Goal: Task Accomplishment & Management: Manage account settings

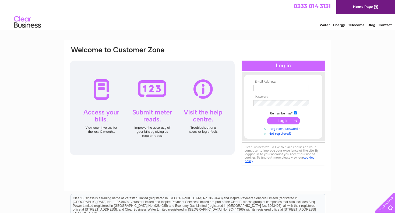
type input "[EMAIL_ADDRESS][DOMAIN_NAME]"
click at [281, 119] on input "submit" at bounding box center [283, 121] width 33 height 8
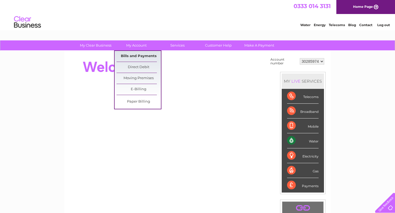
click at [144, 55] on link "Bills and Payments" at bounding box center [139, 56] width 44 height 11
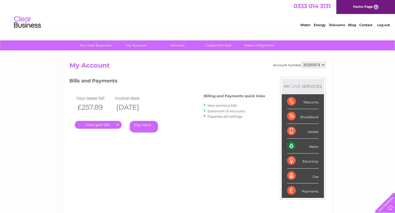
click at [151, 123] on link "Pay Here" at bounding box center [144, 127] width 28 height 12
click at [109, 123] on link "." at bounding box center [98, 125] width 47 height 8
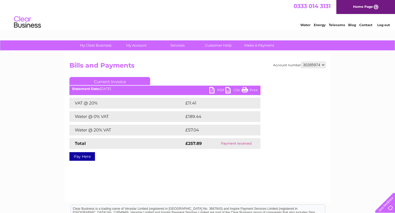
click at [215, 91] on link "PDF" at bounding box center [218, 91] width 16 height 8
click at [381, 26] on link "Log out" at bounding box center [384, 25] width 13 height 4
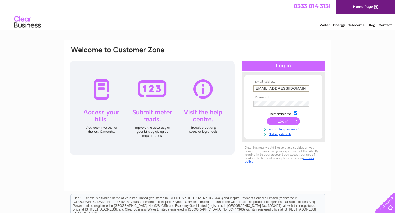
drag, startPoint x: 298, startPoint y: 86, endPoint x: 152, endPoint y: 101, distance: 146.3
click at [152, 101] on div "Email Address: info@iancargillgroup.com Password:" at bounding box center [198, 107] width 256 height 122
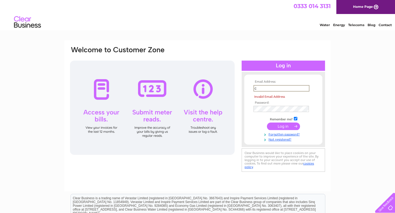
type input "catherine.cargill@yahoo.co.uk"
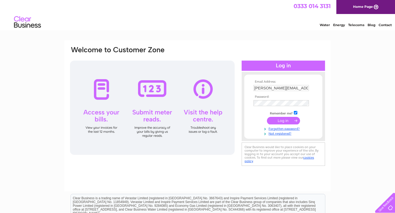
click at [276, 123] on input "submit" at bounding box center [283, 121] width 33 height 8
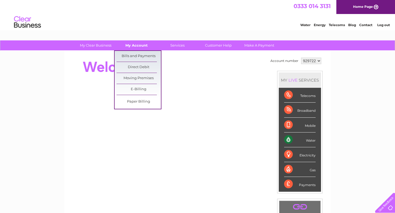
click at [138, 45] on link "My Account" at bounding box center [136, 45] width 44 height 10
click at [137, 53] on link "Bills and Payments" at bounding box center [139, 56] width 44 height 11
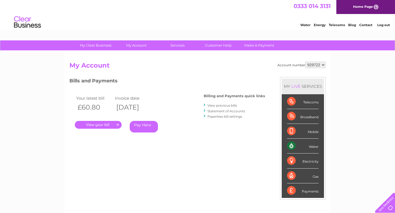
click at [106, 125] on link "." at bounding box center [98, 125] width 47 height 8
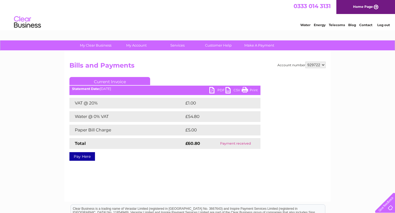
click at [218, 90] on link "PDF" at bounding box center [218, 91] width 16 height 8
